Goal: Find specific page/section: Find specific page/section

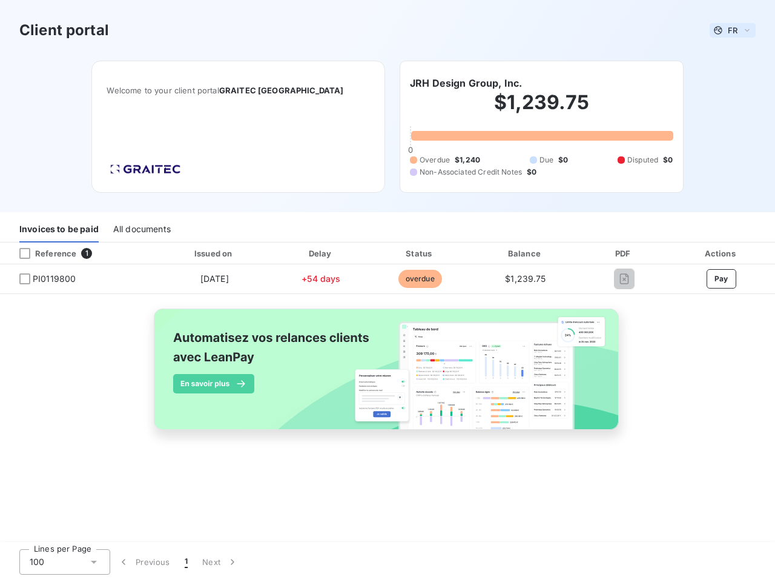
click at [733, 30] on span "FR" at bounding box center [733, 30] width 10 height 10
click at [466, 83] on h6 "JRH Design Group, Inc." at bounding box center [466, 83] width 112 height 15
